Goal: Check status: Check status

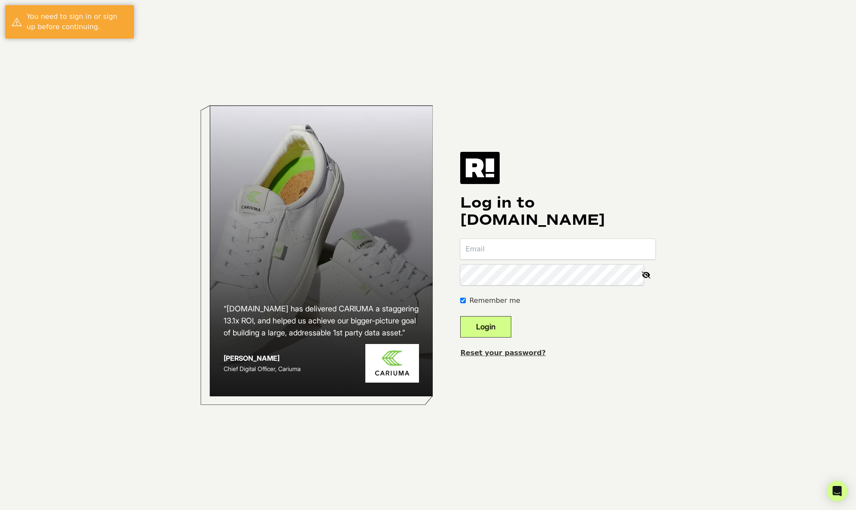
type input "[EMAIL_ADDRESS][DOMAIN_NAME]"
click at [505, 325] on button "Login" at bounding box center [485, 326] width 51 height 21
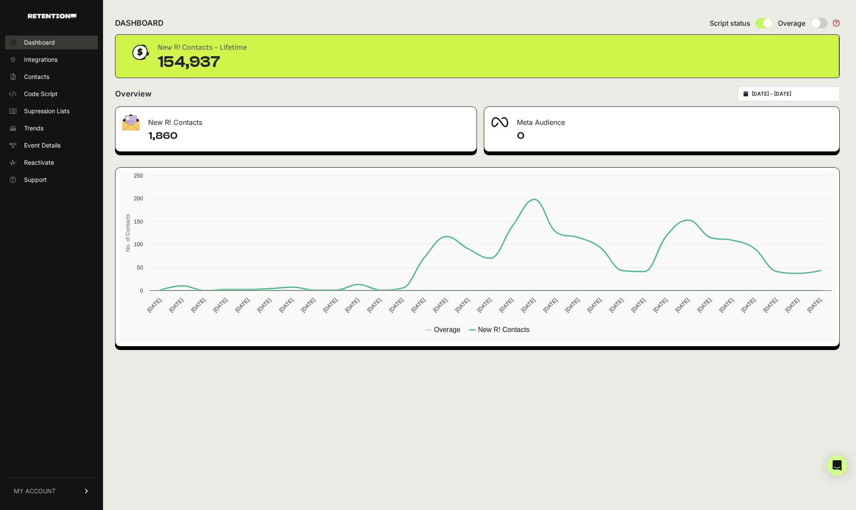
click at [55, 42] on span "Dashboard" at bounding box center [39, 42] width 31 height 9
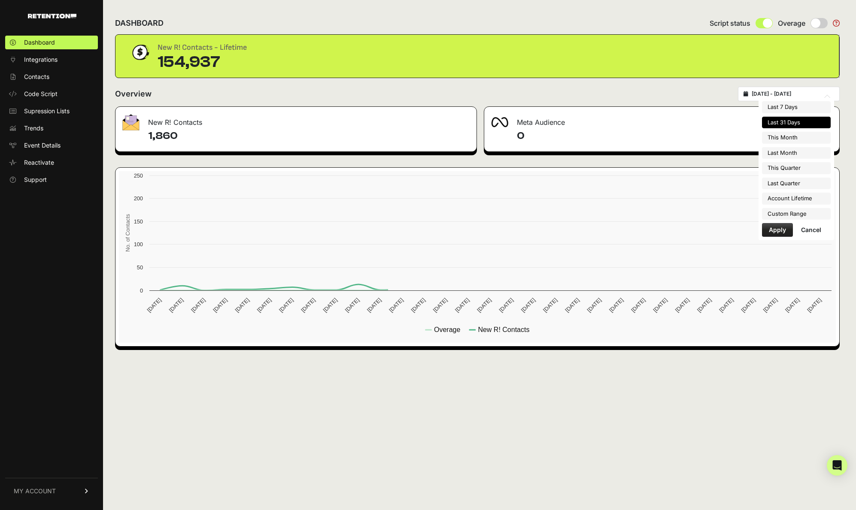
click at [770, 94] on input "[DATE] - [DATE]" at bounding box center [793, 94] width 82 height 7
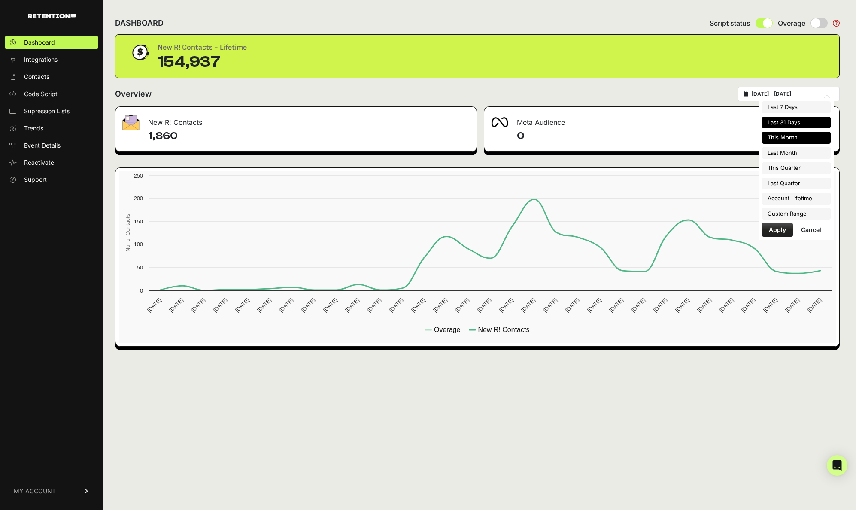
click at [792, 139] on li "This Month" at bounding box center [796, 138] width 69 height 12
type input "2025-09-01 - 2025-09-30"
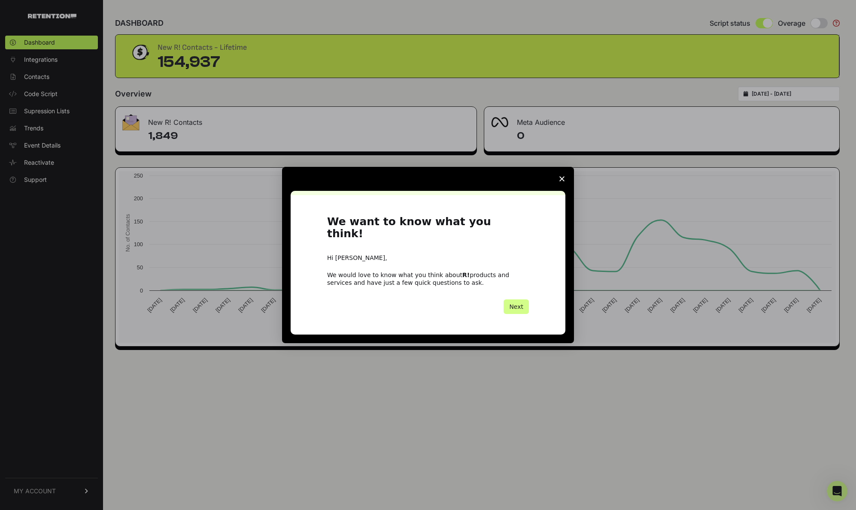
click at [562, 182] on icon "Close survey" at bounding box center [561, 178] width 5 height 5
